Goal: Transaction & Acquisition: Purchase product/service

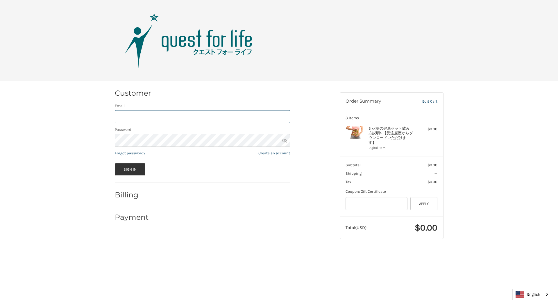
click at [202, 117] on input "Email" at bounding box center [202, 116] width 175 height 13
type input "**********"
click at [130, 169] on button "Sign In" at bounding box center [130, 169] width 31 height 12
